Goal: Information Seeking & Learning: Find specific fact

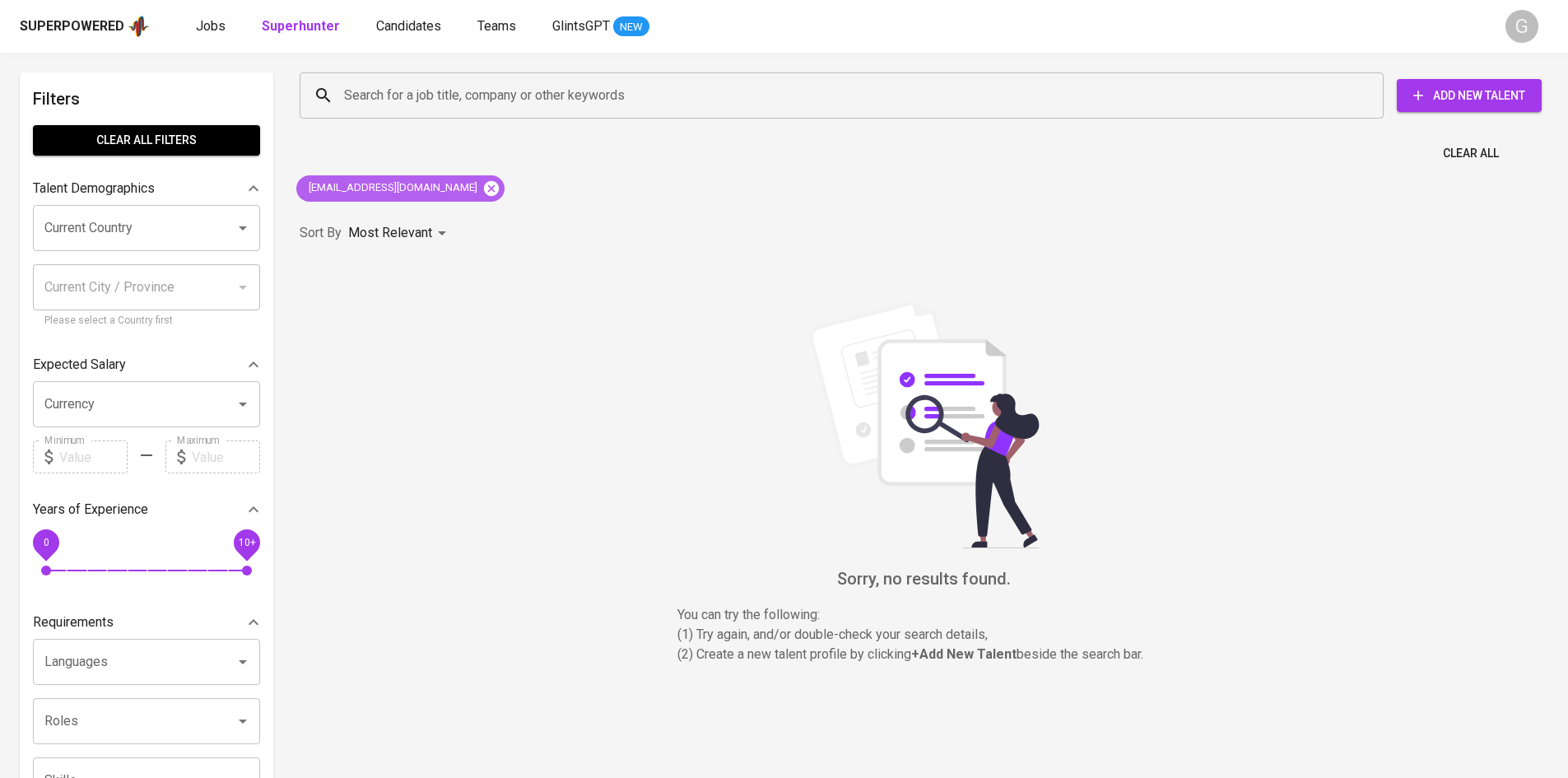
click at [484, 183] on icon at bounding box center [491, 187] width 15 height 15
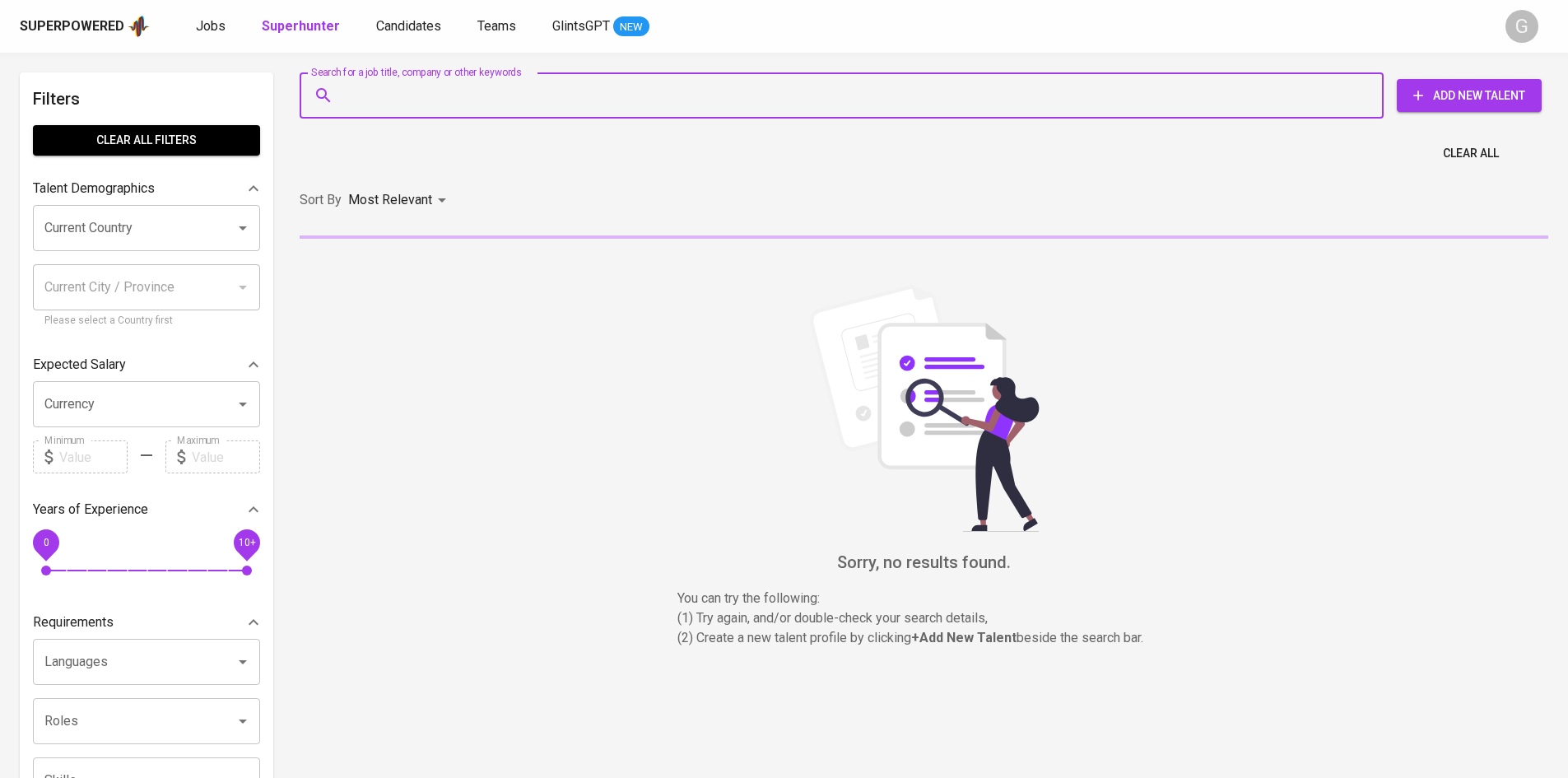
click at [457, 108] on input "Search for a job title, company or other keywords" at bounding box center [846, 95] width 1011 height 31
paste input "[EMAIL_ADDRESS][DOMAIN_NAME]"
type input "[EMAIL_ADDRESS][DOMAIN_NAME]"
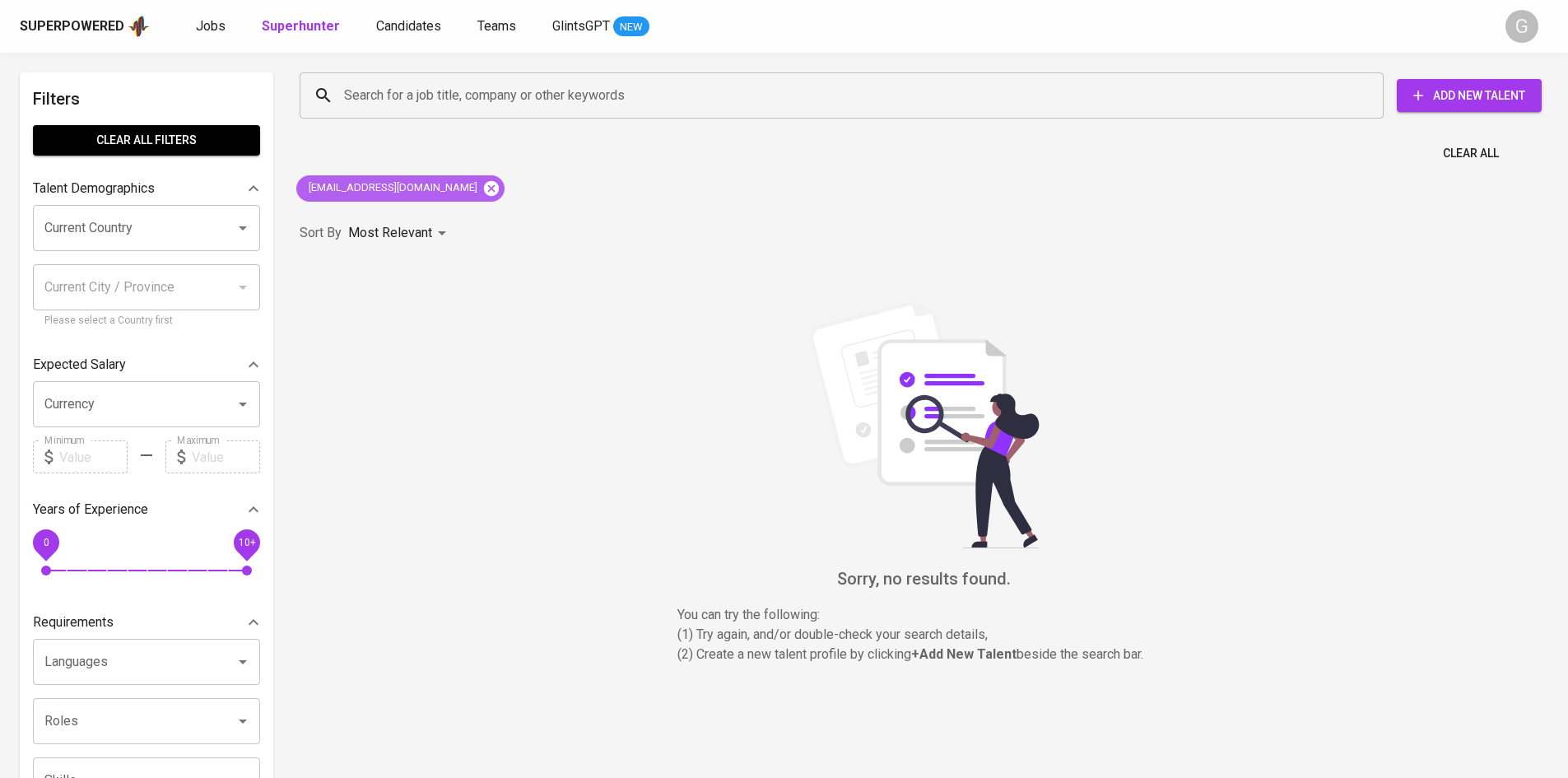
click at [484, 184] on icon at bounding box center [491, 187] width 15 height 15
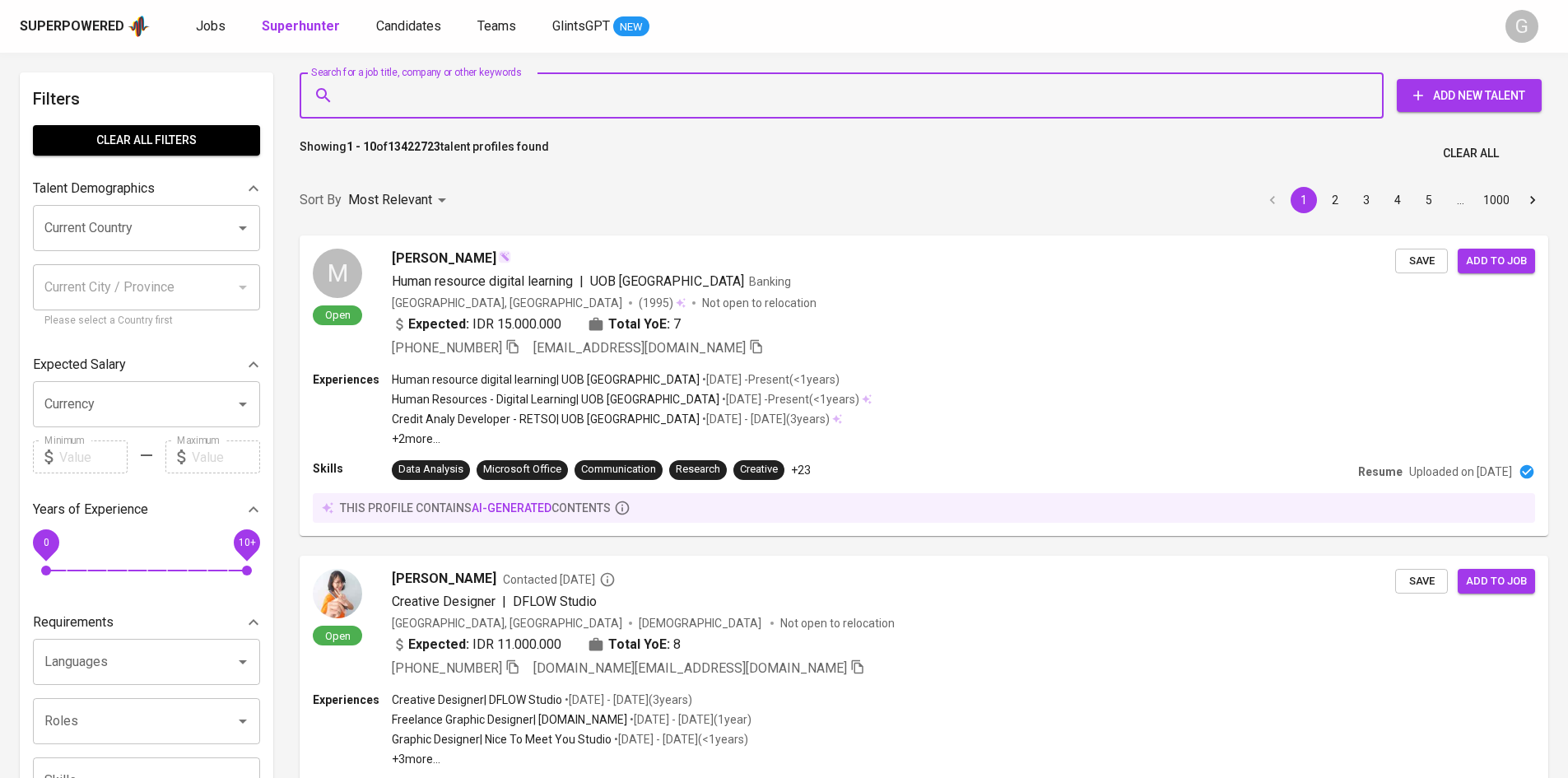
click at [450, 99] on input "Search for a job title, company or other keywords" at bounding box center [846, 95] width 1011 height 31
paste input "[EMAIL_ADDRESS][DOMAIN_NAME]"
type input "[EMAIL_ADDRESS][DOMAIN_NAME]"
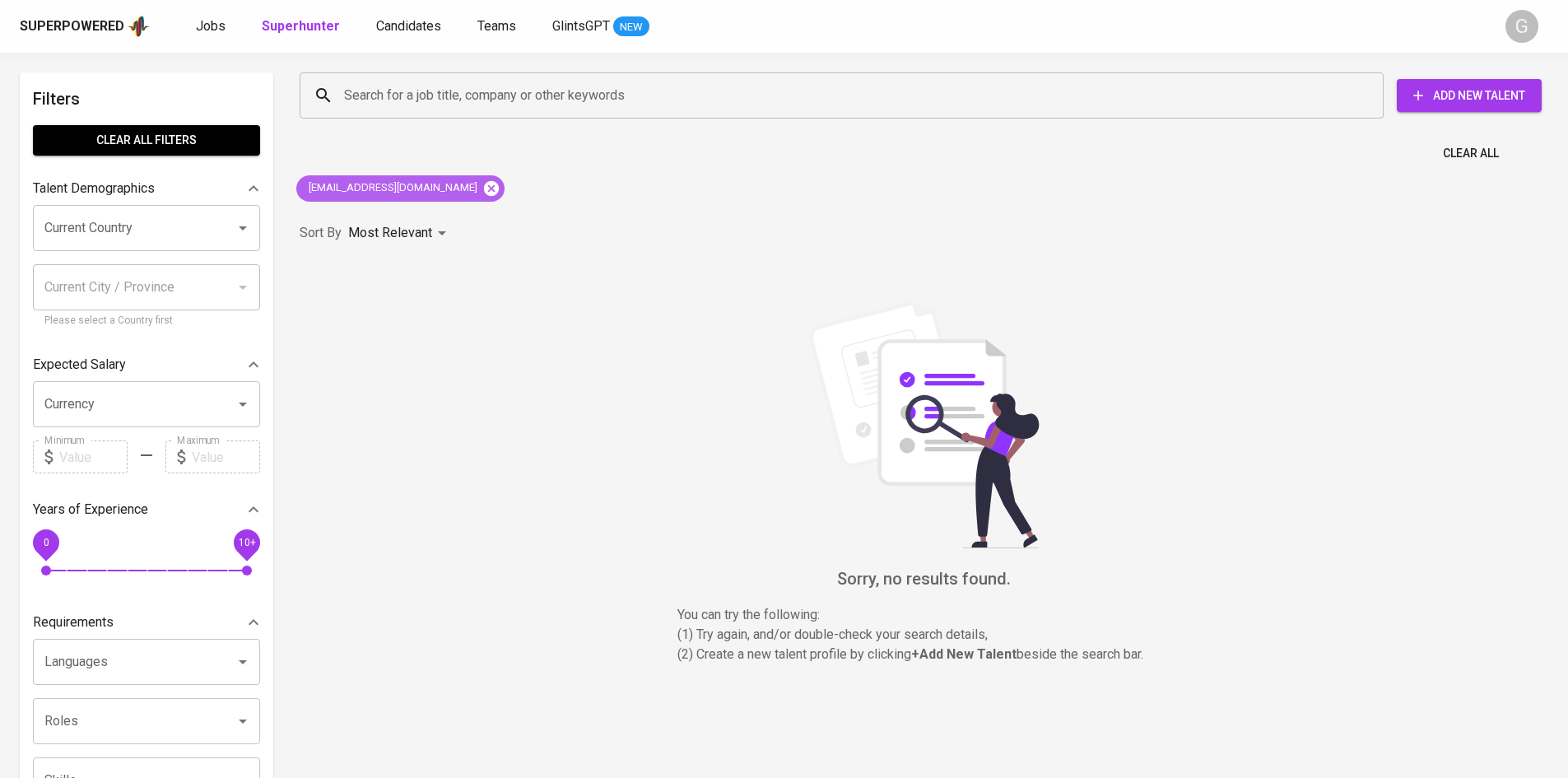
click at [484, 186] on icon at bounding box center [491, 187] width 15 height 15
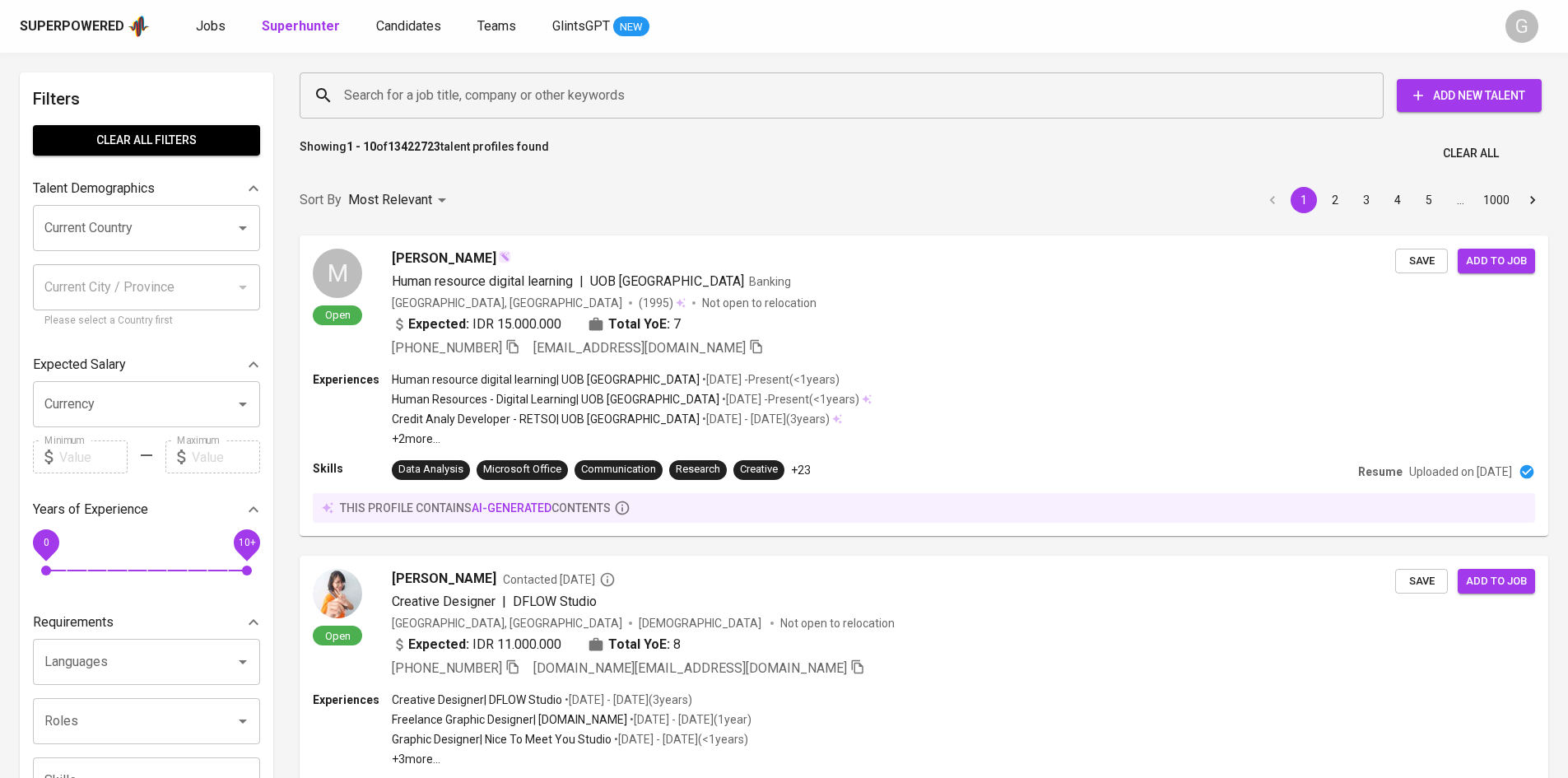
click at [416, 100] on input "Search for a job title, company or other keywords" at bounding box center [846, 95] width 1011 height 31
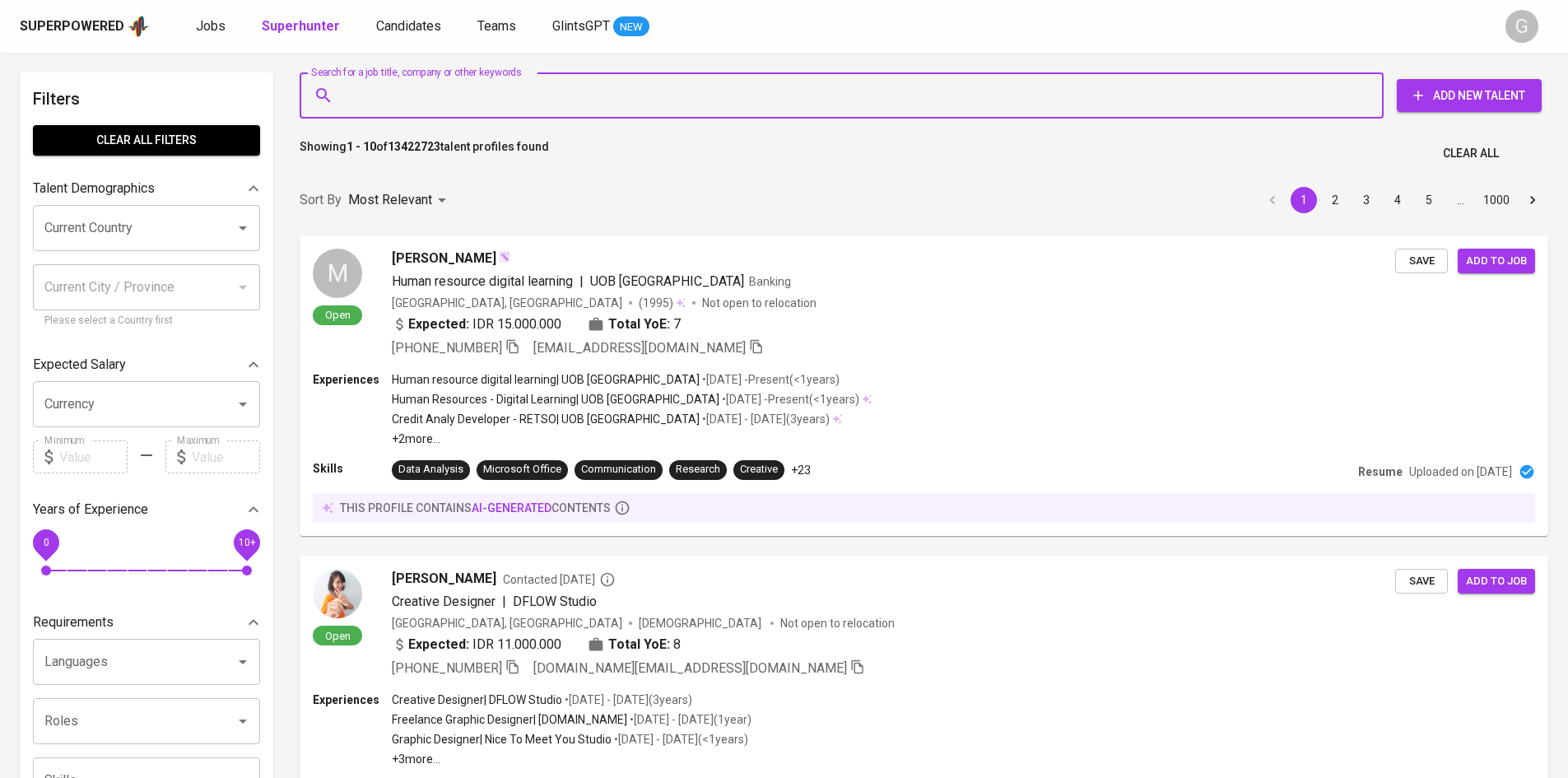
paste input "[EMAIL_ADDRESS][DOMAIN_NAME]"
type input "[EMAIL_ADDRESS][DOMAIN_NAME]"
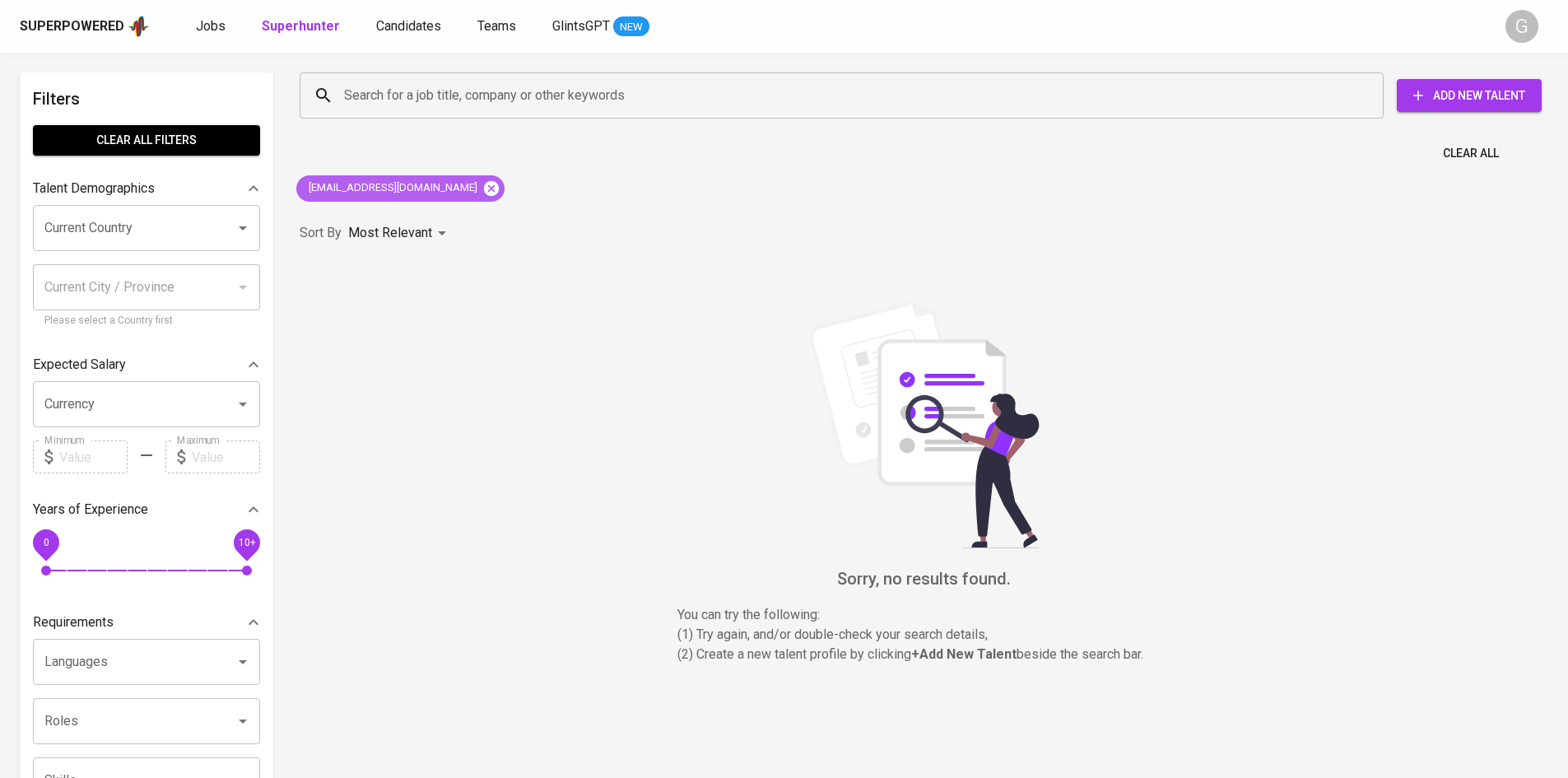
click at [484, 192] on icon at bounding box center [491, 187] width 15 height 15
click at [460, 106] on input "Search for a job title, company or other keywords" at bounding box center [846, 95] width 1011 height 31
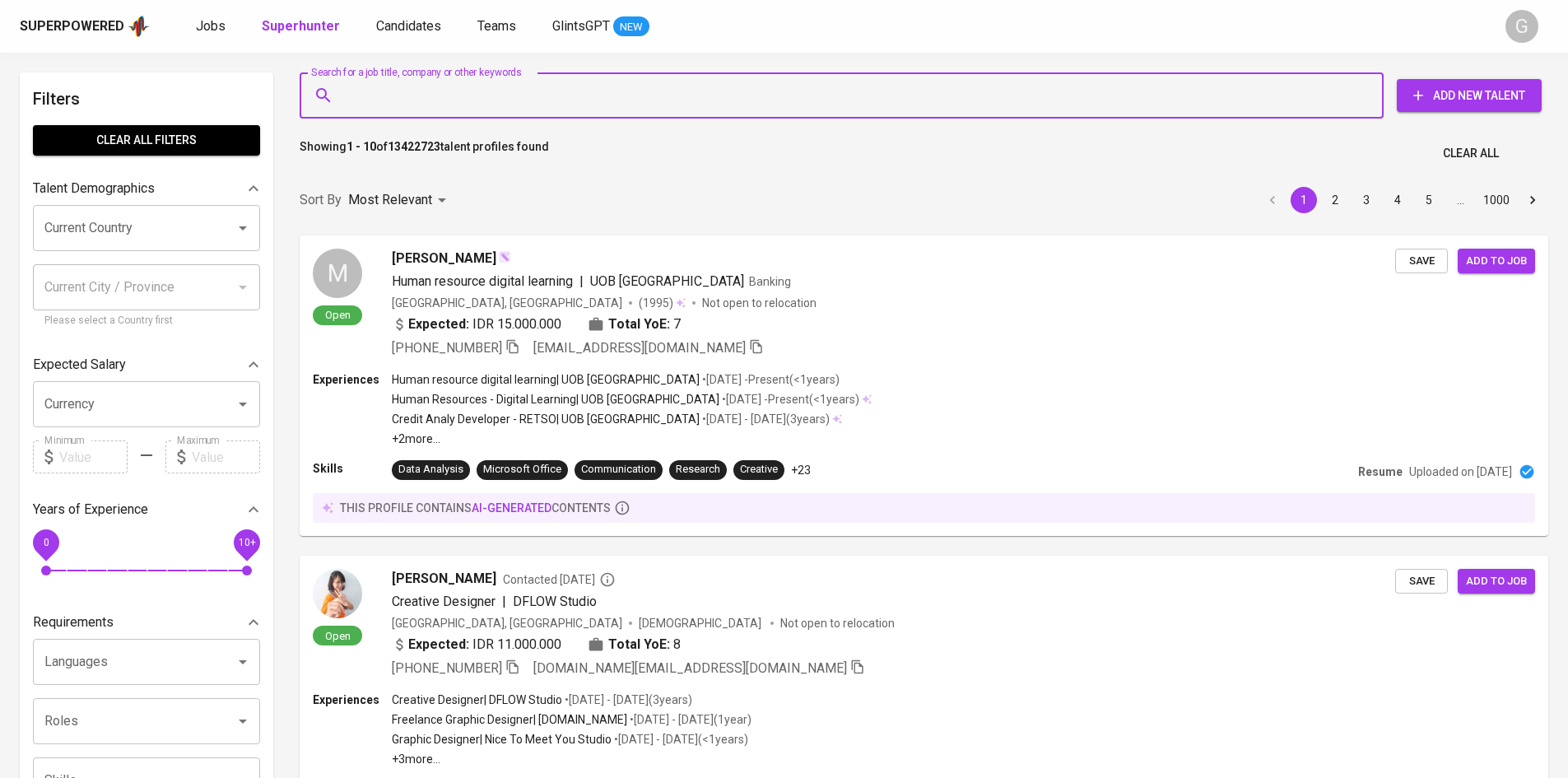
click at [463, 101] on input "Search for a job title, company or other keywords" at bounding box center [846, 95] width 1011 height 31
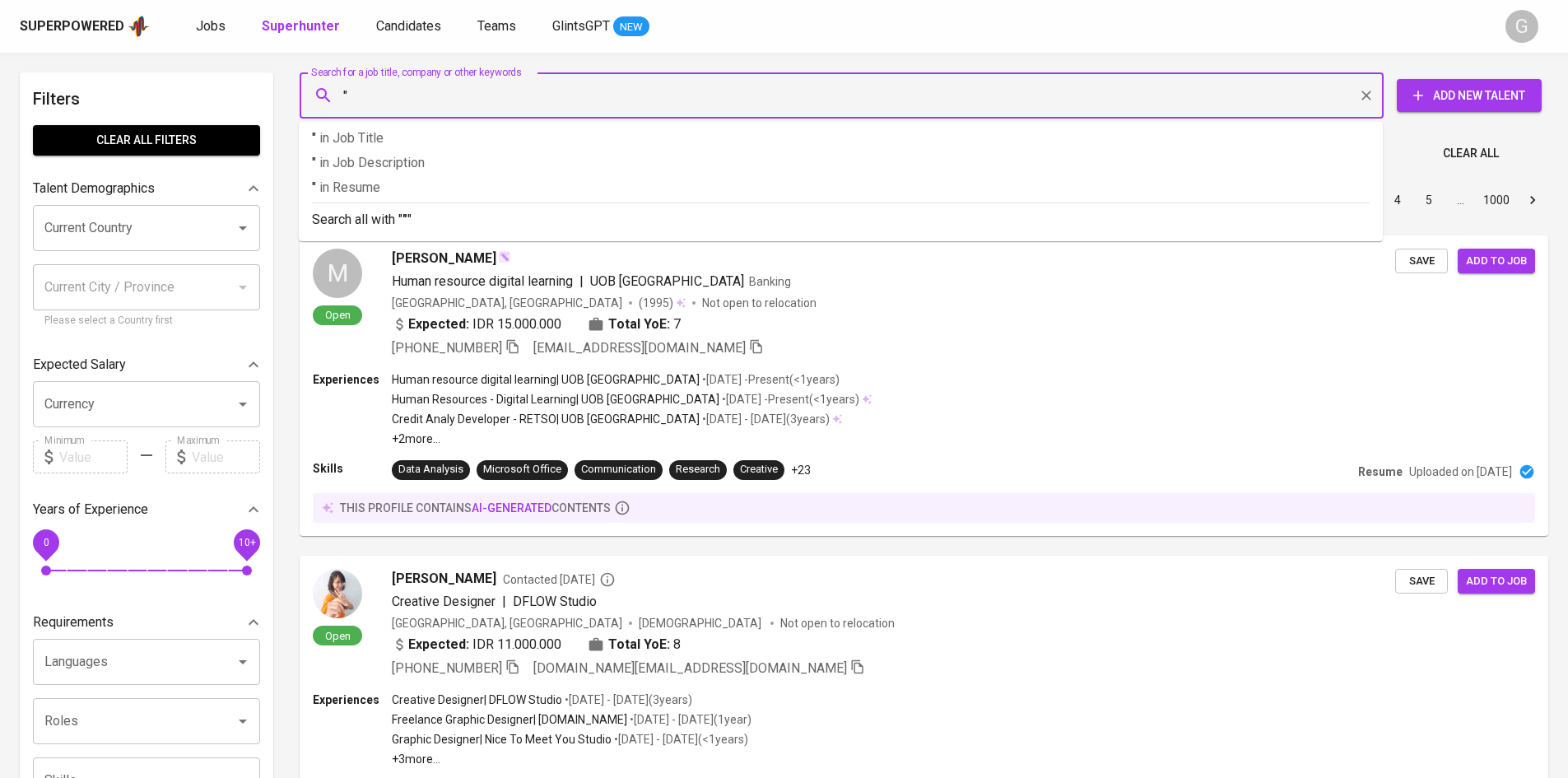
paste input "[PERSON_NAME]"
type input ""[PERSON_NAME]""
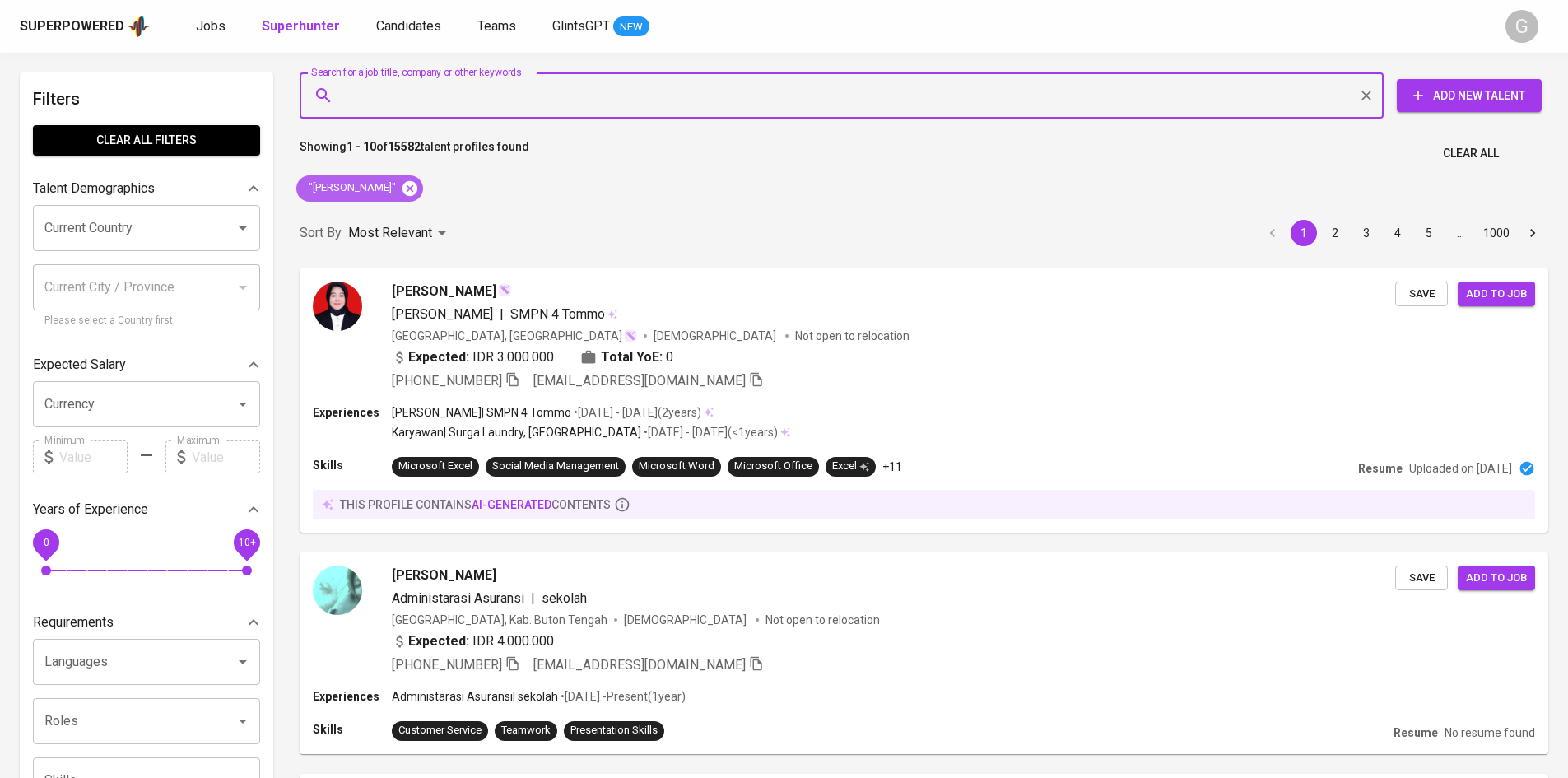
click at [400, 191] on icon at bounding box center [409, 188] width 18 height 18
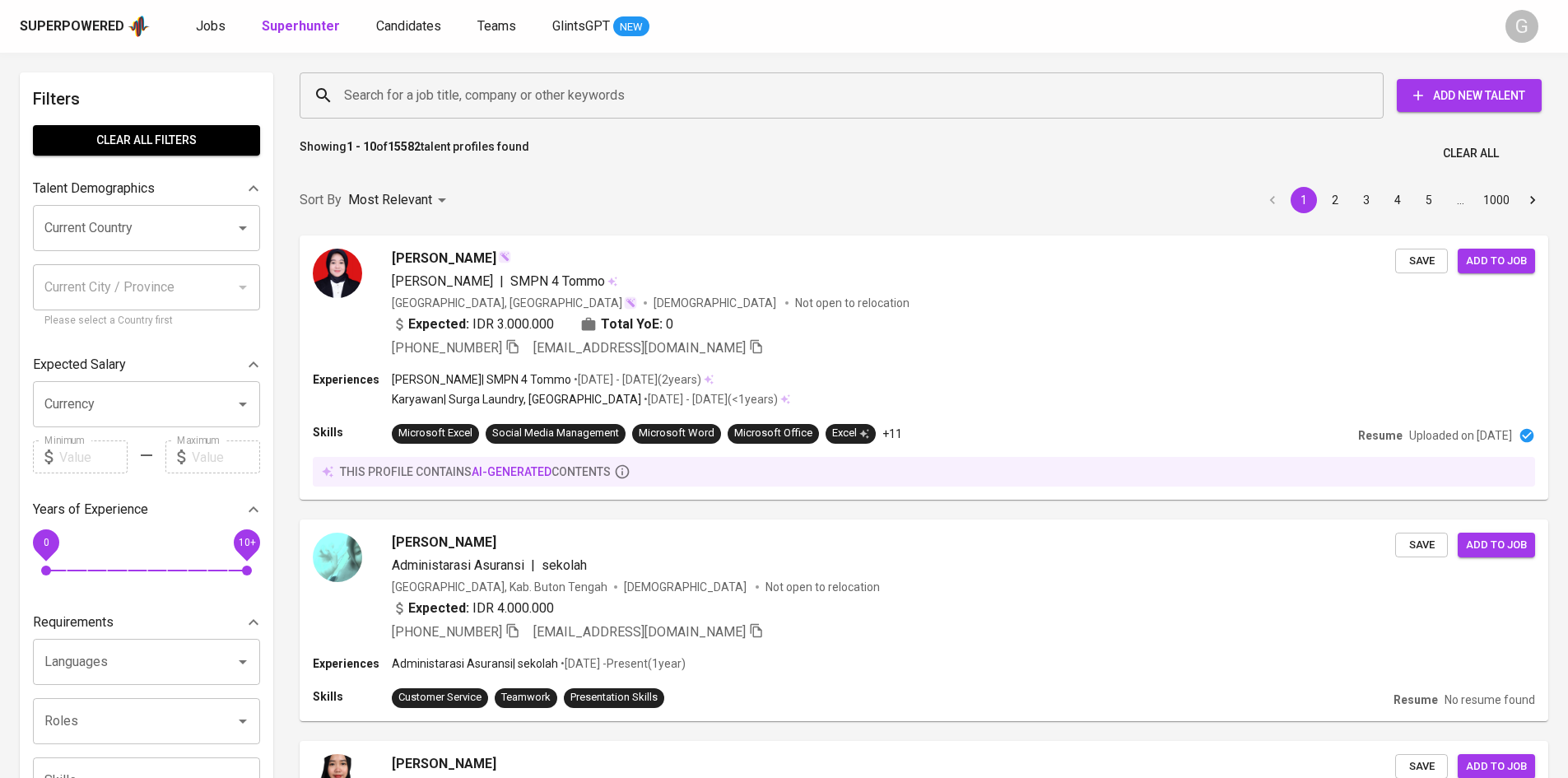
click at [388, 181] on div "Sort By Most Relevant MOST_RELEVANT 1 2 3 4 5 … 1000" at bounding box center [924, 201] width 1268 height 50
click at [401, 101] on input "Search for a job title, company or other keywords" at bounding box center [846, 95] width 1011 height 31
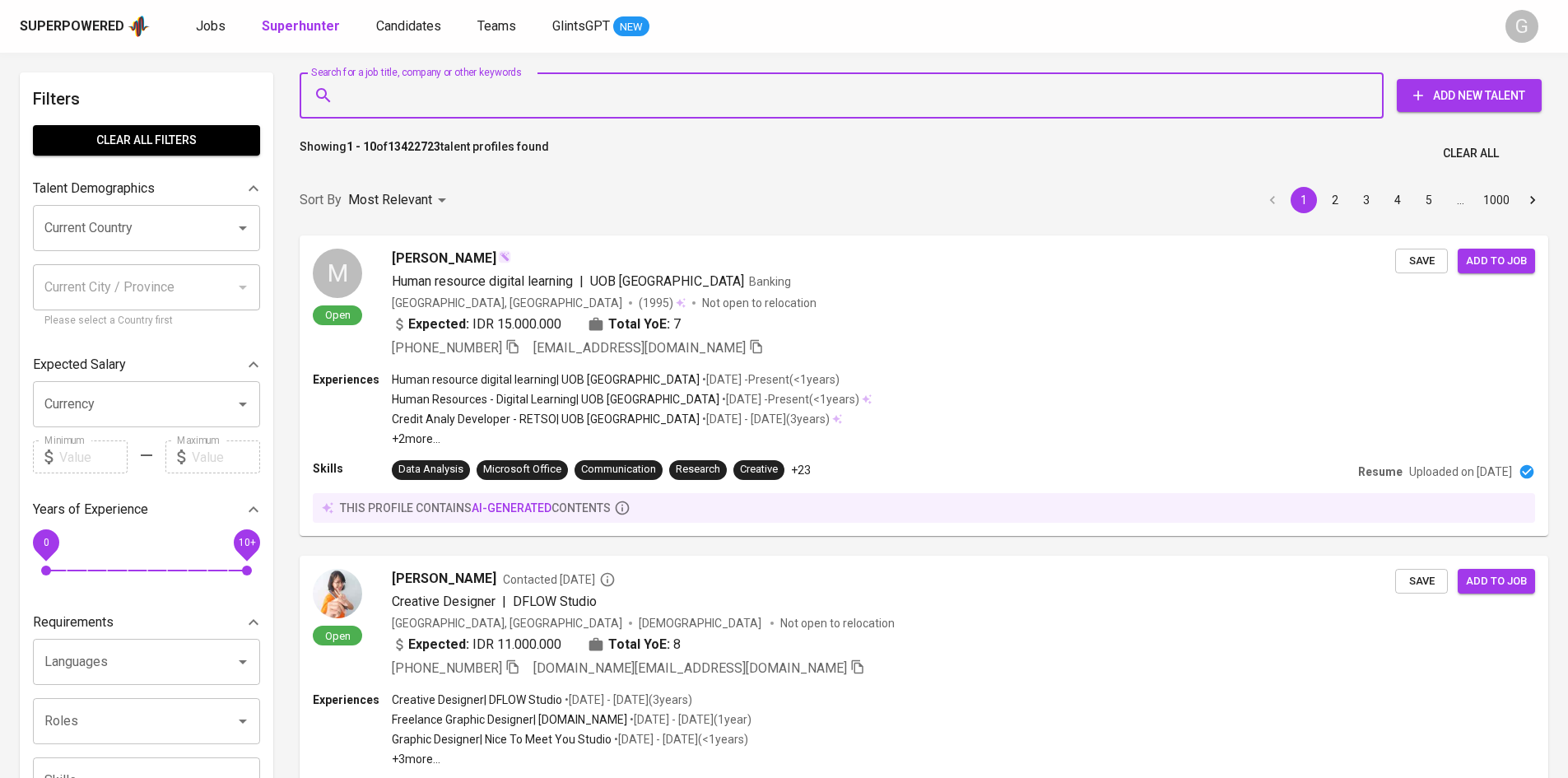
click at [393, 108] on input "Search for a job title, company or other keywords" at bounding box center [846, 95] width 1011 height 31
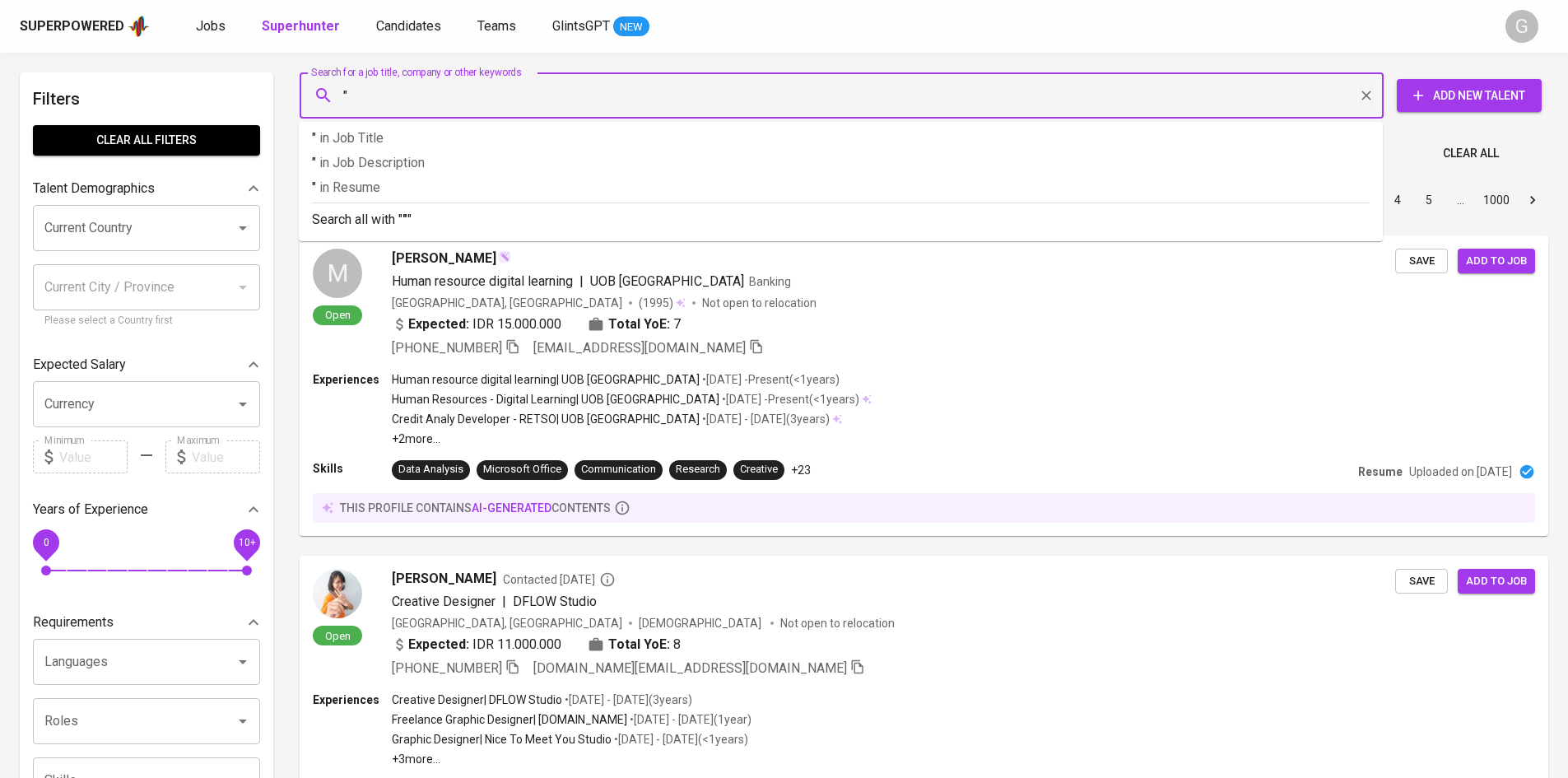
paste input "[PERSON_NAME]"
type input ""[PERSON_NAME]""
